Goal: Transaction & Acquisition: Book appointment/travel/reservation

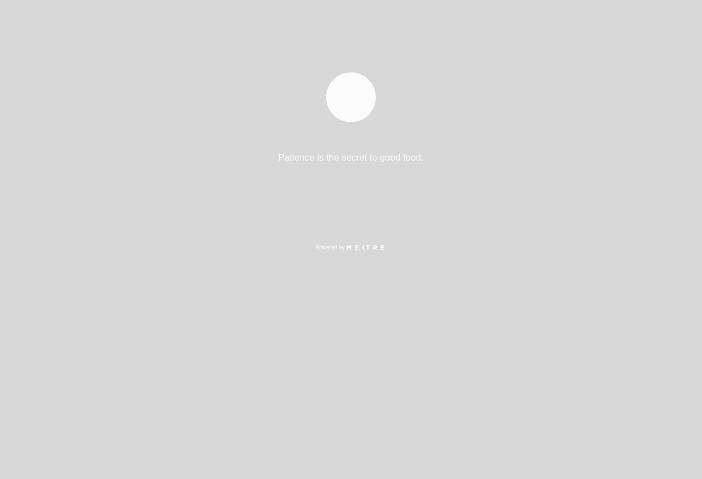
select select "es"
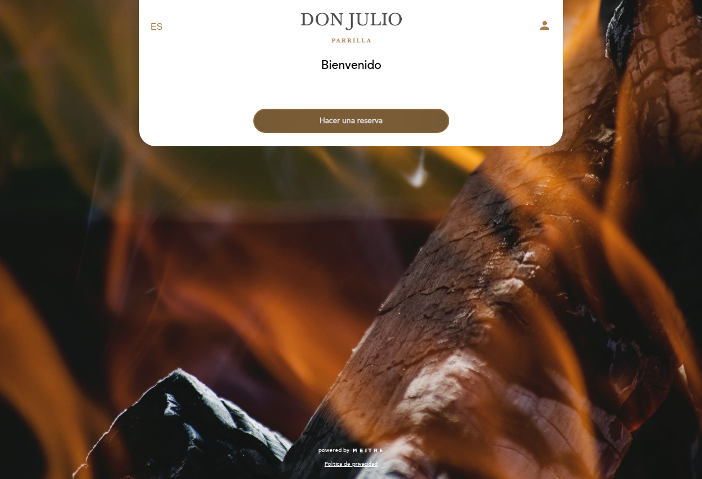
click at [356, 119] on button "Hacer una reserva" at bounding box center [351, 121] width 196 height 24
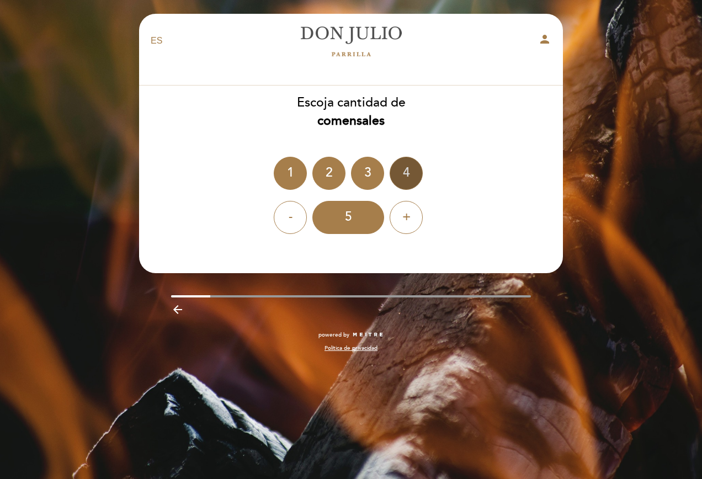
click at [407, 169] on div "4" at bounding box center [405, 173] width 33 height 33
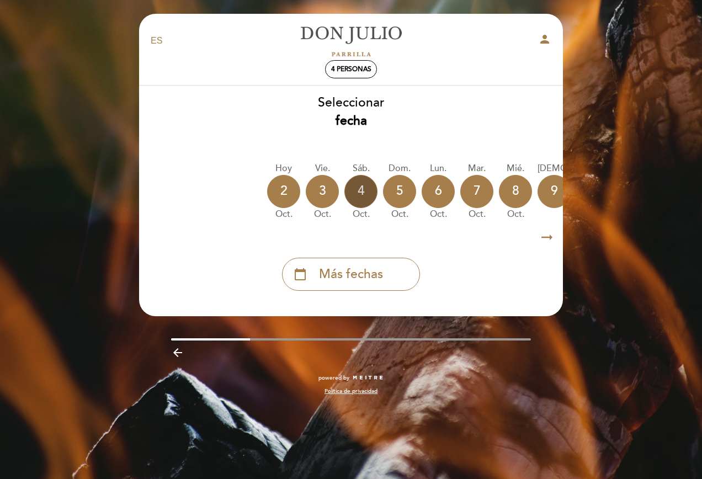
click at [358, 187] on div "4" at bounding box center [360, 191] width 33 height 33
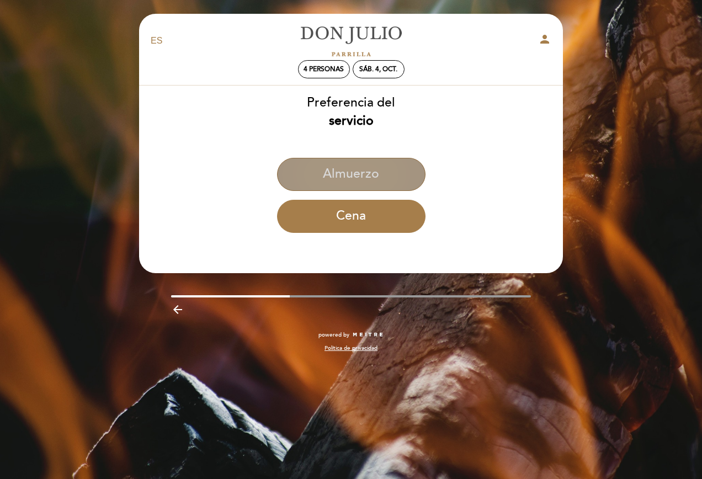
click at [367, 174] on button "Almuerzo" at bounding box center [351, 174] width 148 height 33
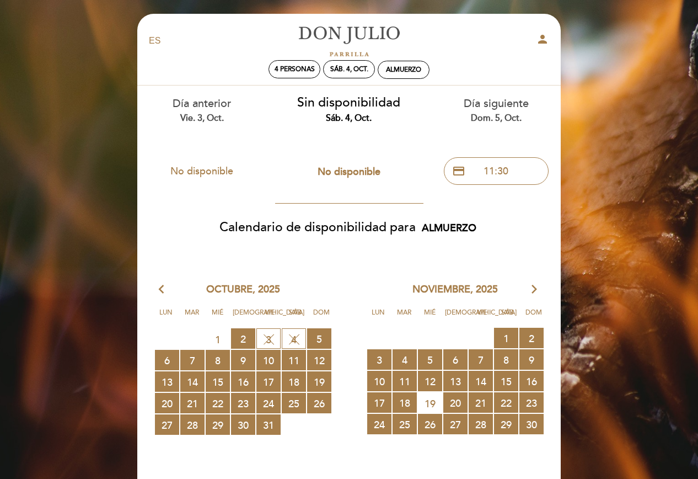
scroll to position [147, 0]
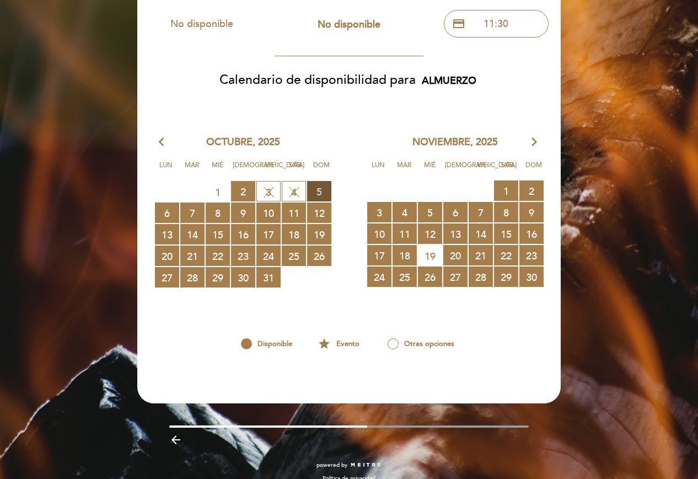
click at [322, 184] on span "5 RESERVAS DISPONIBLES" at bounding box center [319, 191] width 24 height 20
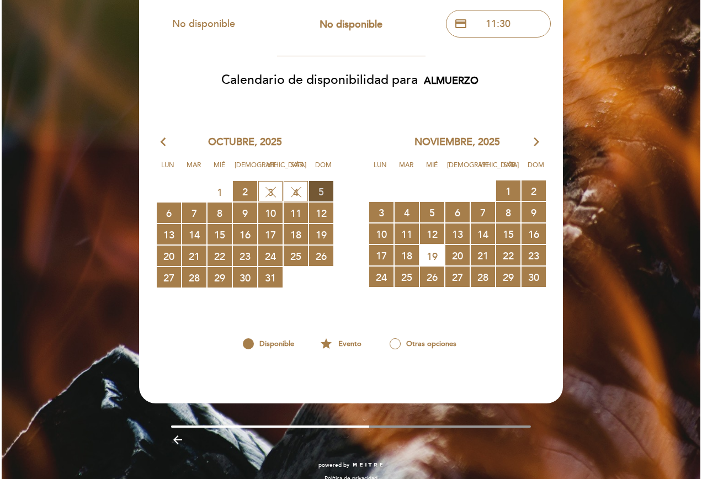
scroll to position [0, 0]
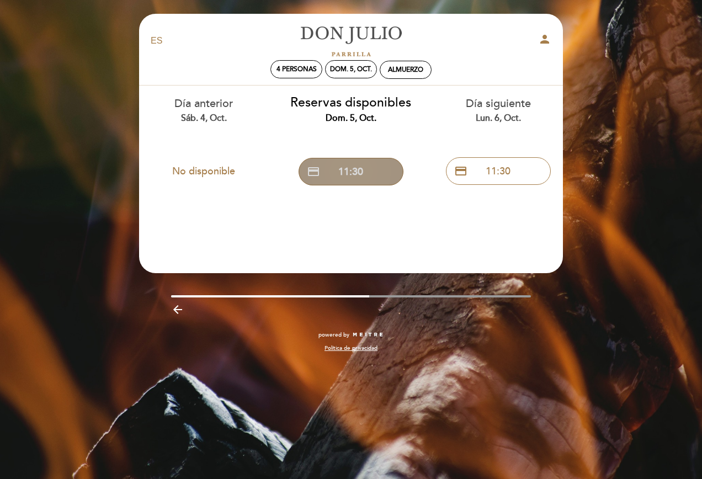
click at [307, 172] on span "credit_card" at bounding box center [313, 171] width 13 height 13
